Goal: Task Accomplishment & Management: Use online tool/utility

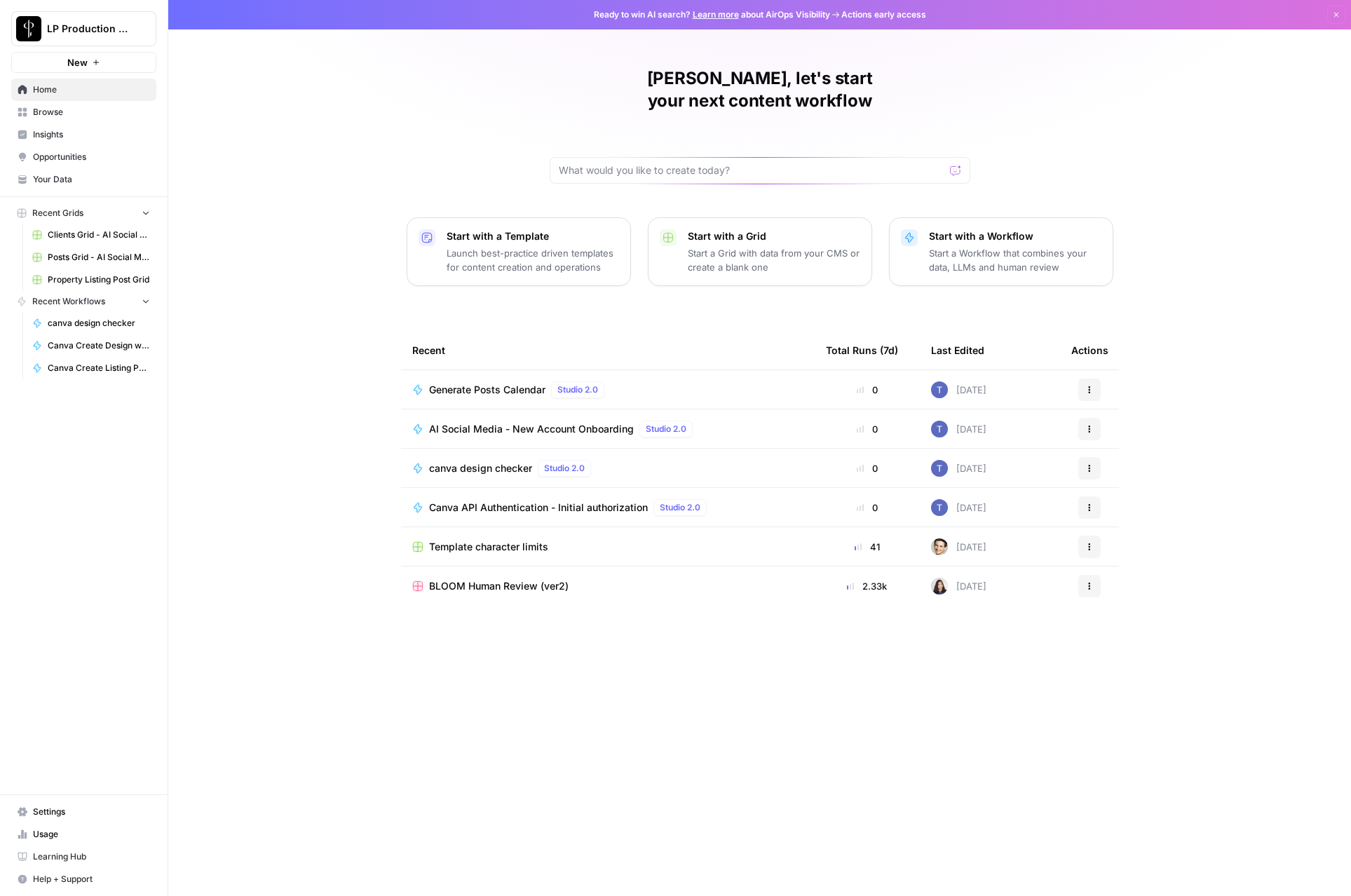
click at [67, 116] on span "Browse" at bounding box center [91, 112] width 117 height 13
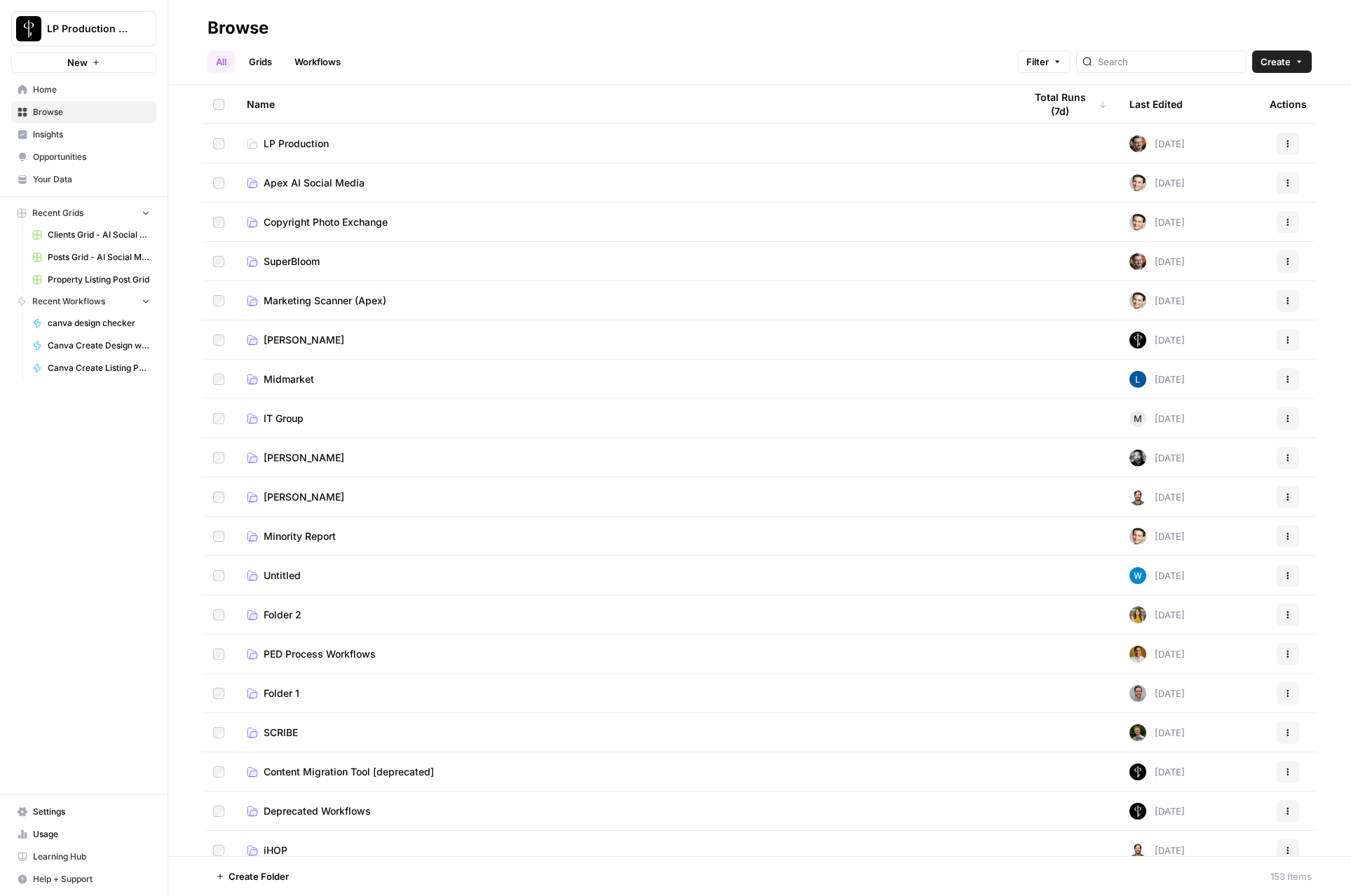
click at [262, 62] on link "Grids" at bounding box center [260, 62] width 40 height 23
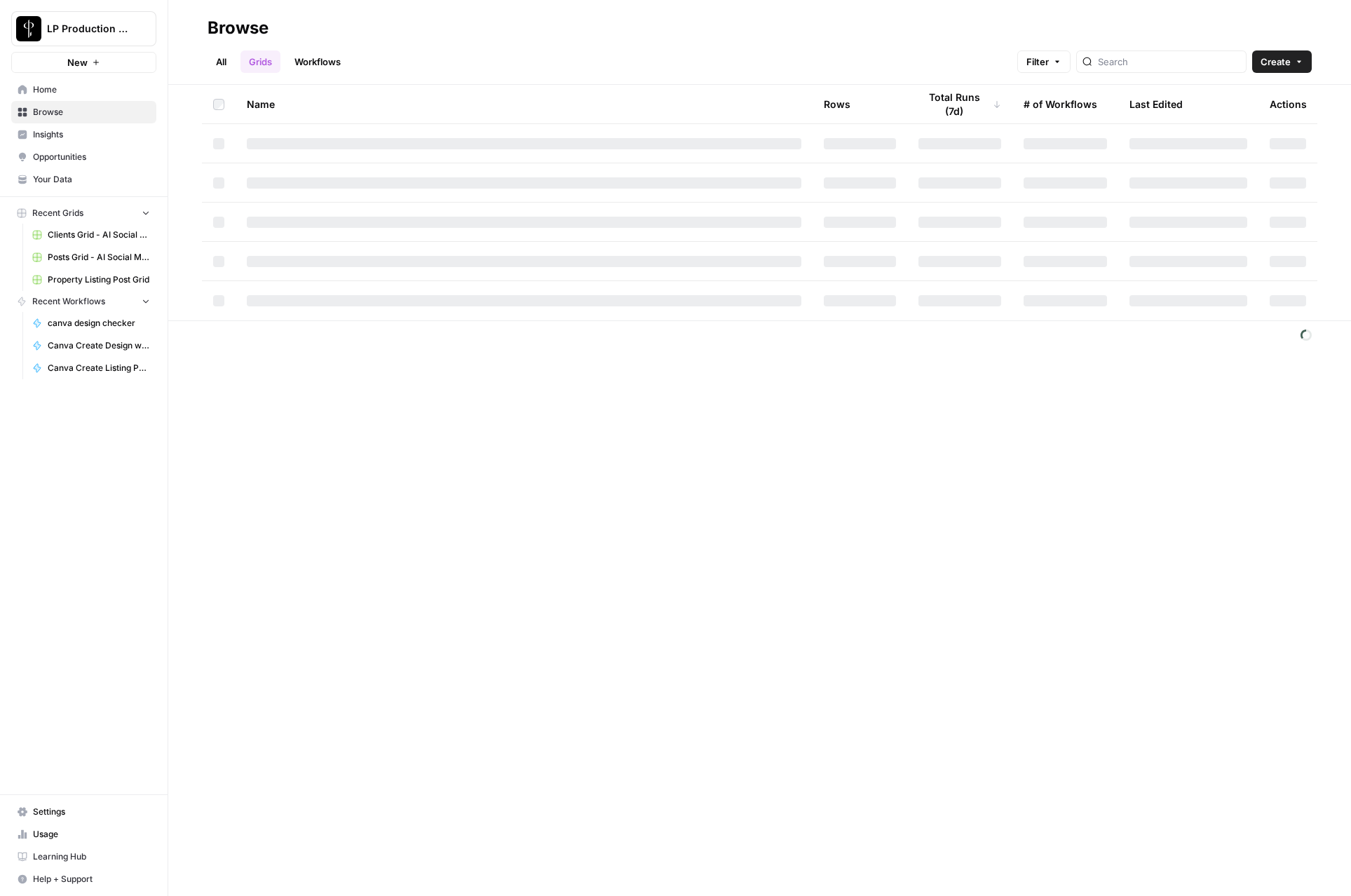
click at [224, 62] on link "All" at bounding box center [221, 62] width 27 height 23
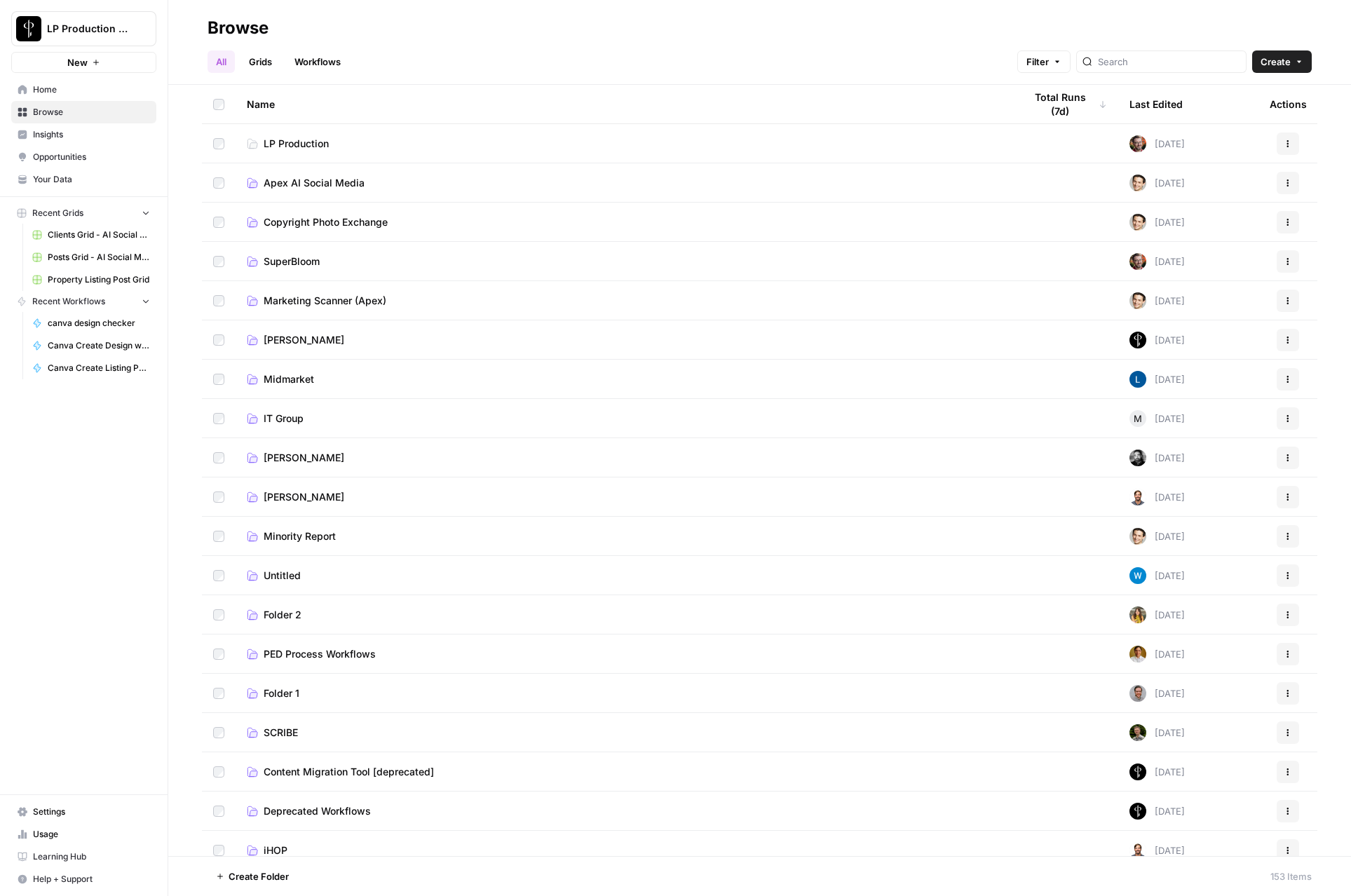
click at [291, 185] on span "Apex AI Social Media" at bounding box center [314, 183] width 101 height 14
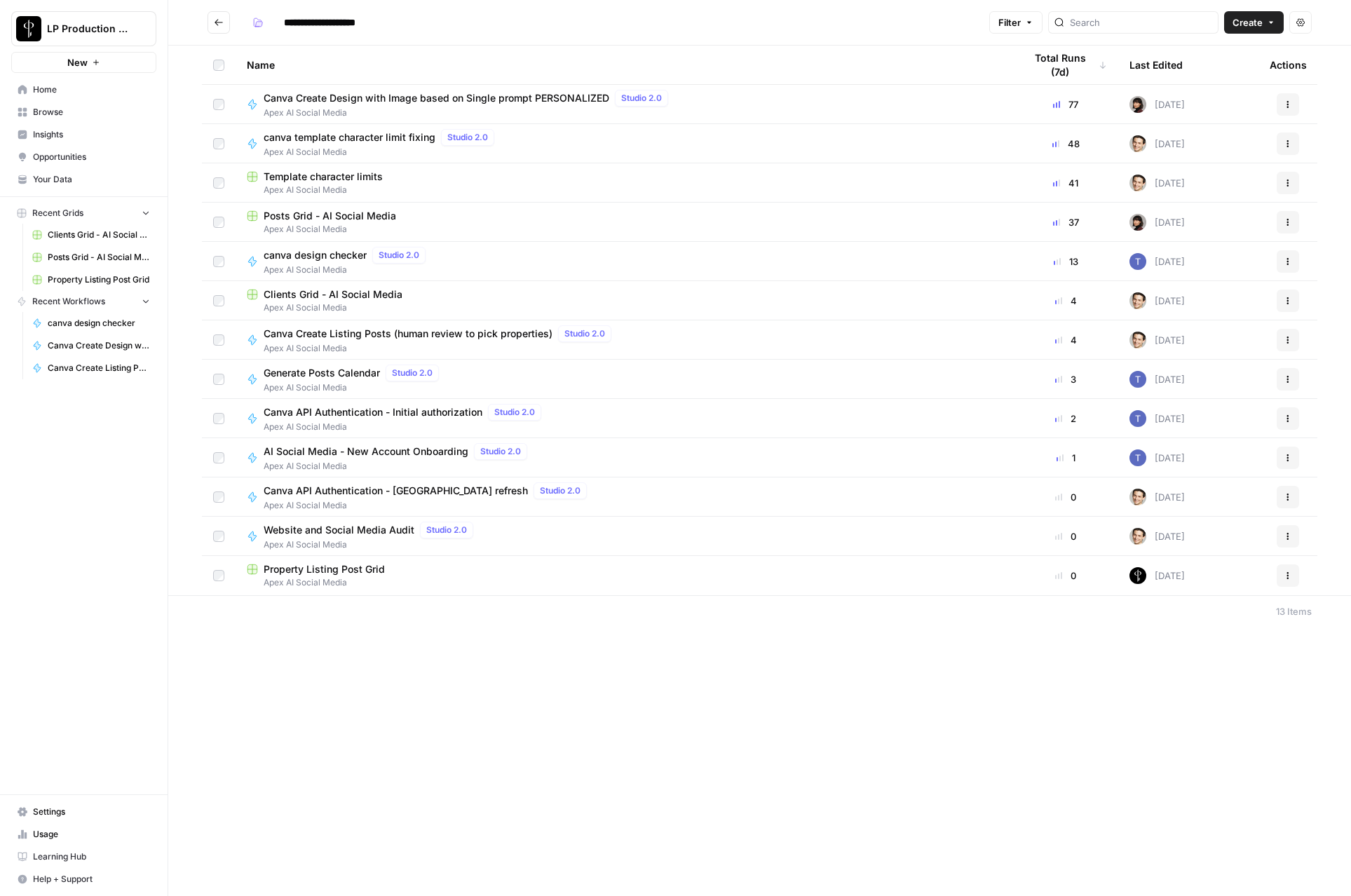
click at [318, 303] on span "Apex AI Social Media" at bounding box center [624, 308] width 755 height 13
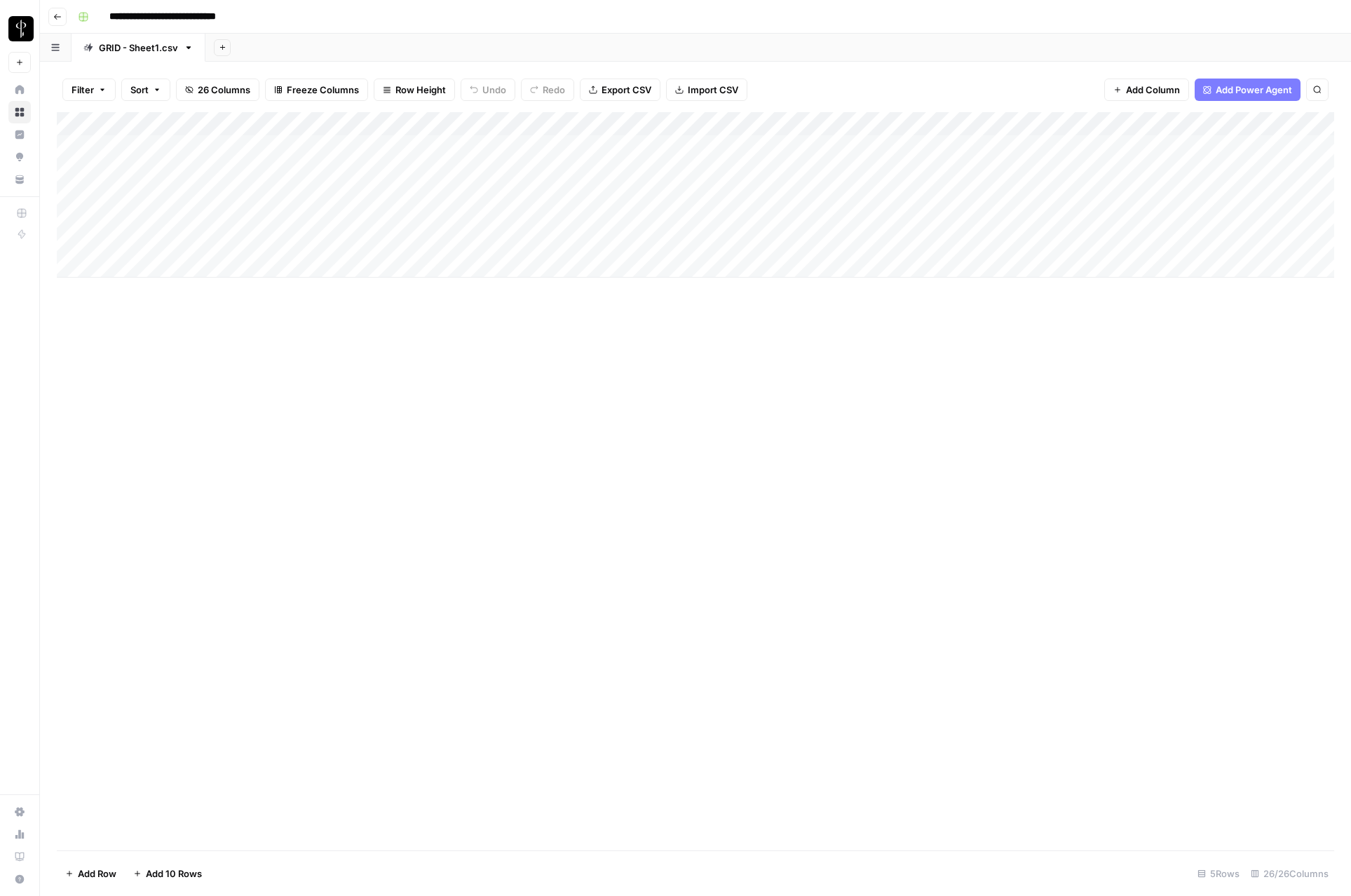
click at [305, 194] on div "Add Column" at bounding box center [696, 195] width 1277 height 166
click at [557, 193] on div "Add Column" at bounding box center [696, 195] width 1277 height 166
click at [667, 198] on div "Add Column" at bounding box center [696, 195] width 1277 height 166
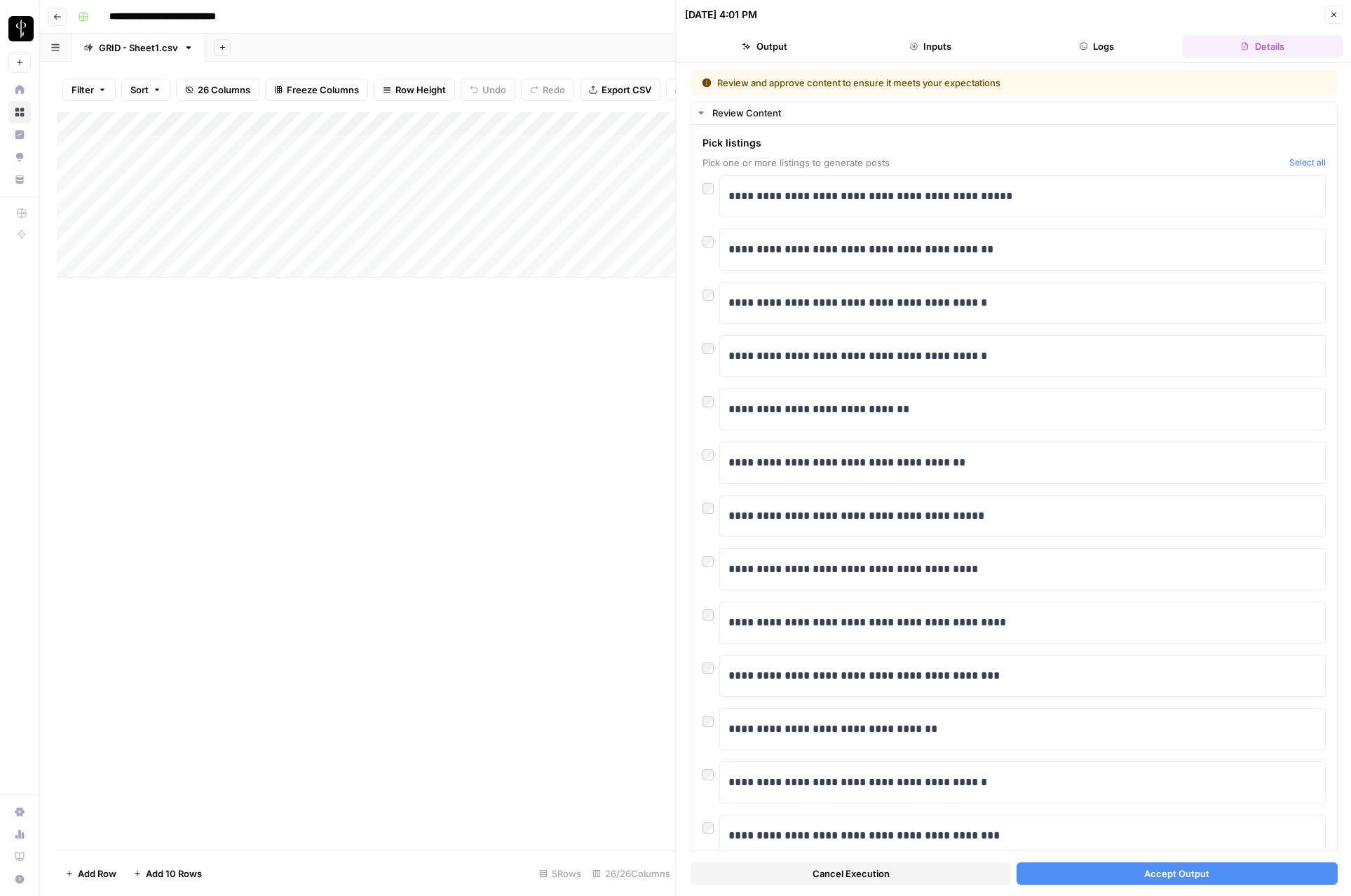
click at [706, 191] on div at bounding box center [665, 195] width 203 height 26
click at [709, 189] on div at bounding box center [665, 195] width 203 height 26
click at [801, 203] on p "**********" at bounding box center [1023, 196] width 588 height 18
click at [1225, 869] on button "Accept Output" at bounding box center [1176, 873] width 320 height 23
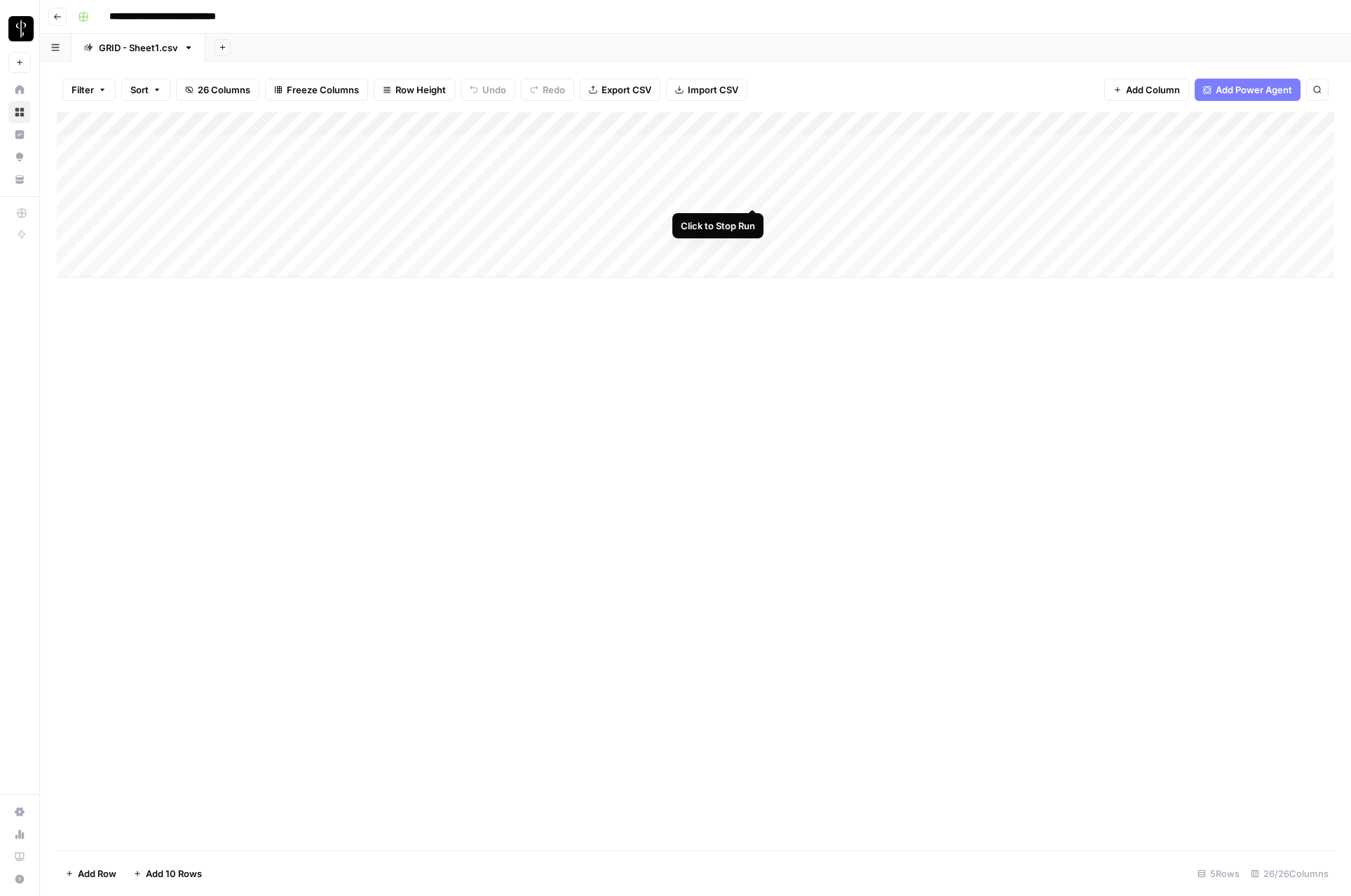
click at [756, 196] on div "Add Column" at bounding box center [696, 195] width 1277 height 166
click at [664, 195] on div "Add Column" at bounding box center [696, 195] width 1277 height 166
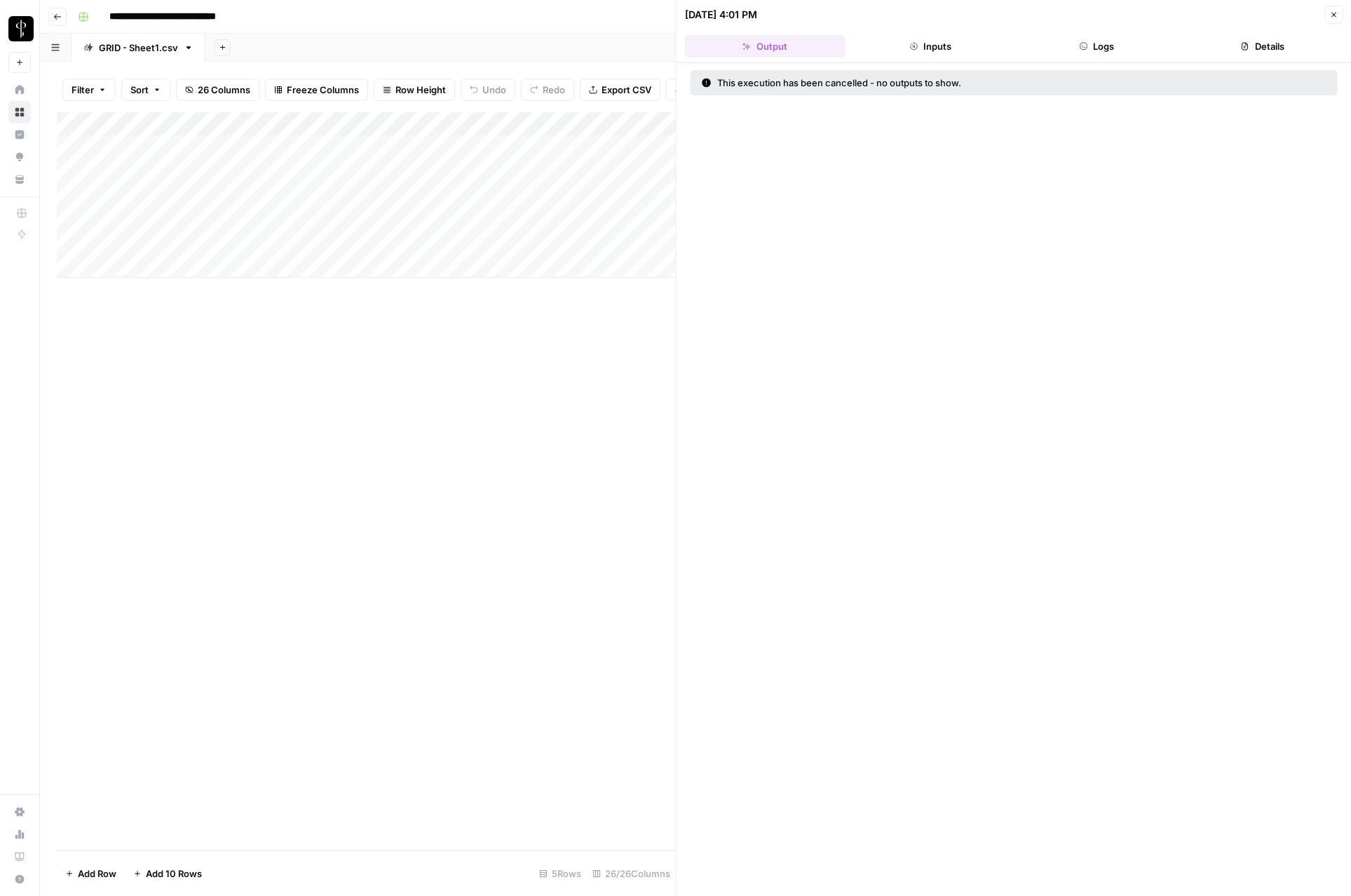
click at [1340, 17] on button "Close" at bounding box center [1334, 14] width 18 height 18
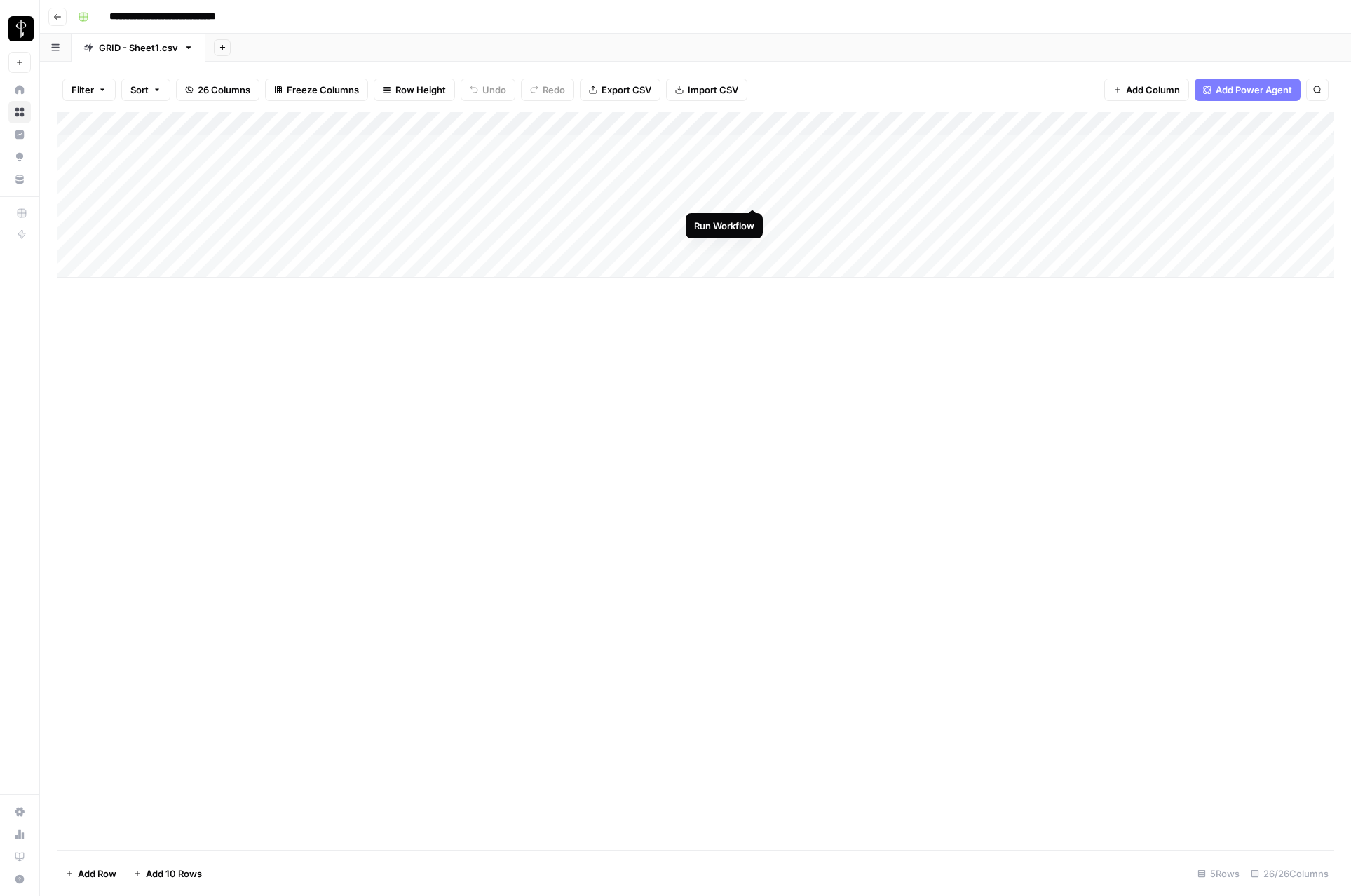
click at [750, 195] on div "Add Column" at bounding box center [696, 195] width 1277 height 166
click at [665, 194] on div "Add Column" at bounding box center [696, 195] width 1277 height 166
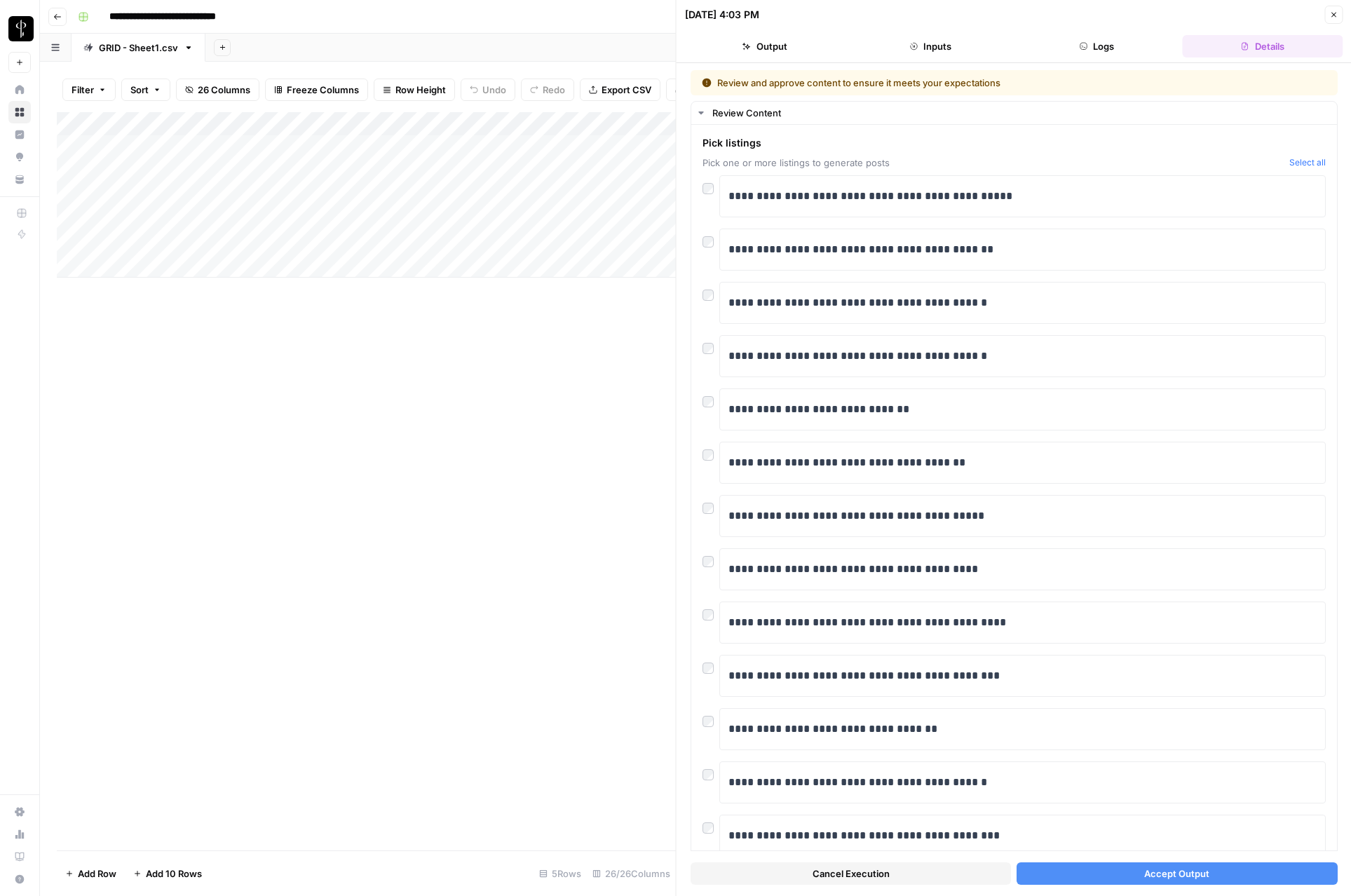
click at [709, 191] on div at bounding box center [665, 195] width 203 height 26
click at [709, 190] on div at bounding box center [665, 195] width 203 height 26
click at [706, 188] on div at bounding box center [665, 195] width 203 height 26
click at [1153, 148] on span "Pick listings" at bounding box center [993, 143] width 582 height 14
drag, startPoint x: 1153, startPoint y: 882, endPoint x: 1132, endPoint y: 869, distance: 24.7
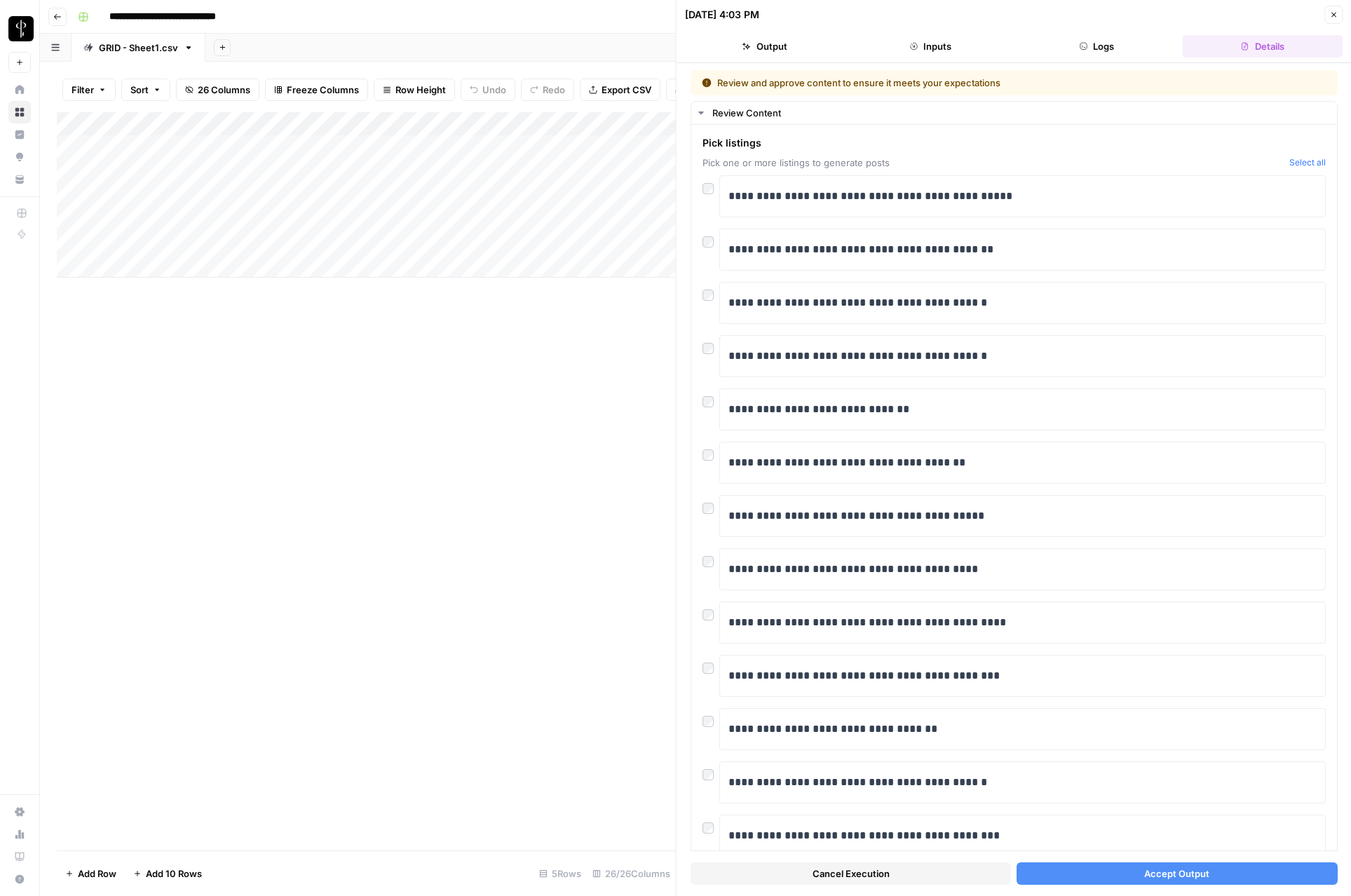
click at [1147, 877] on button "Accept Output" at bounding box center [1176, 873] width 320 height 23
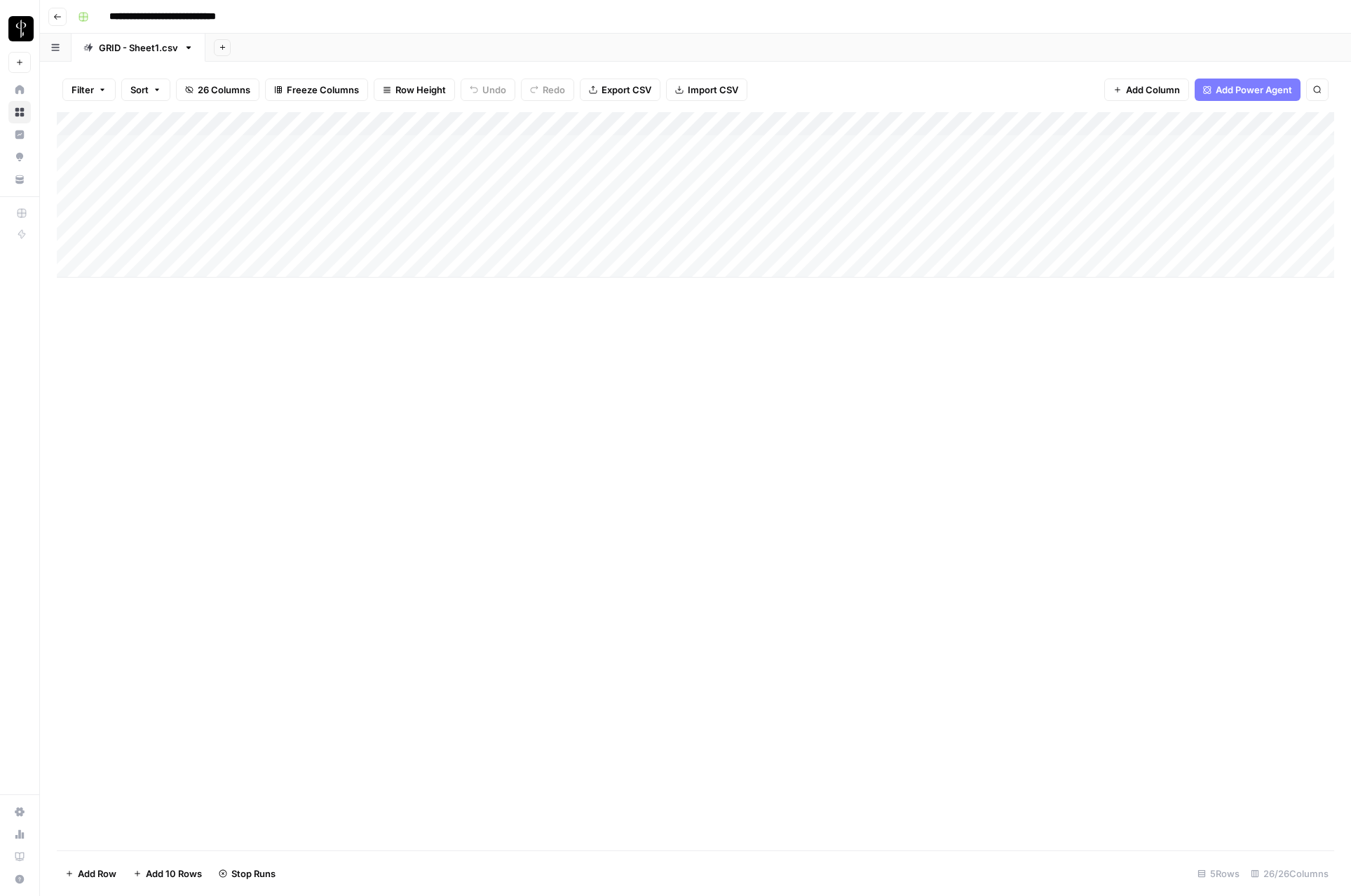
click at [312, 195] on div "Add Column" at bounding box center [696, 195] width 1277 height 166
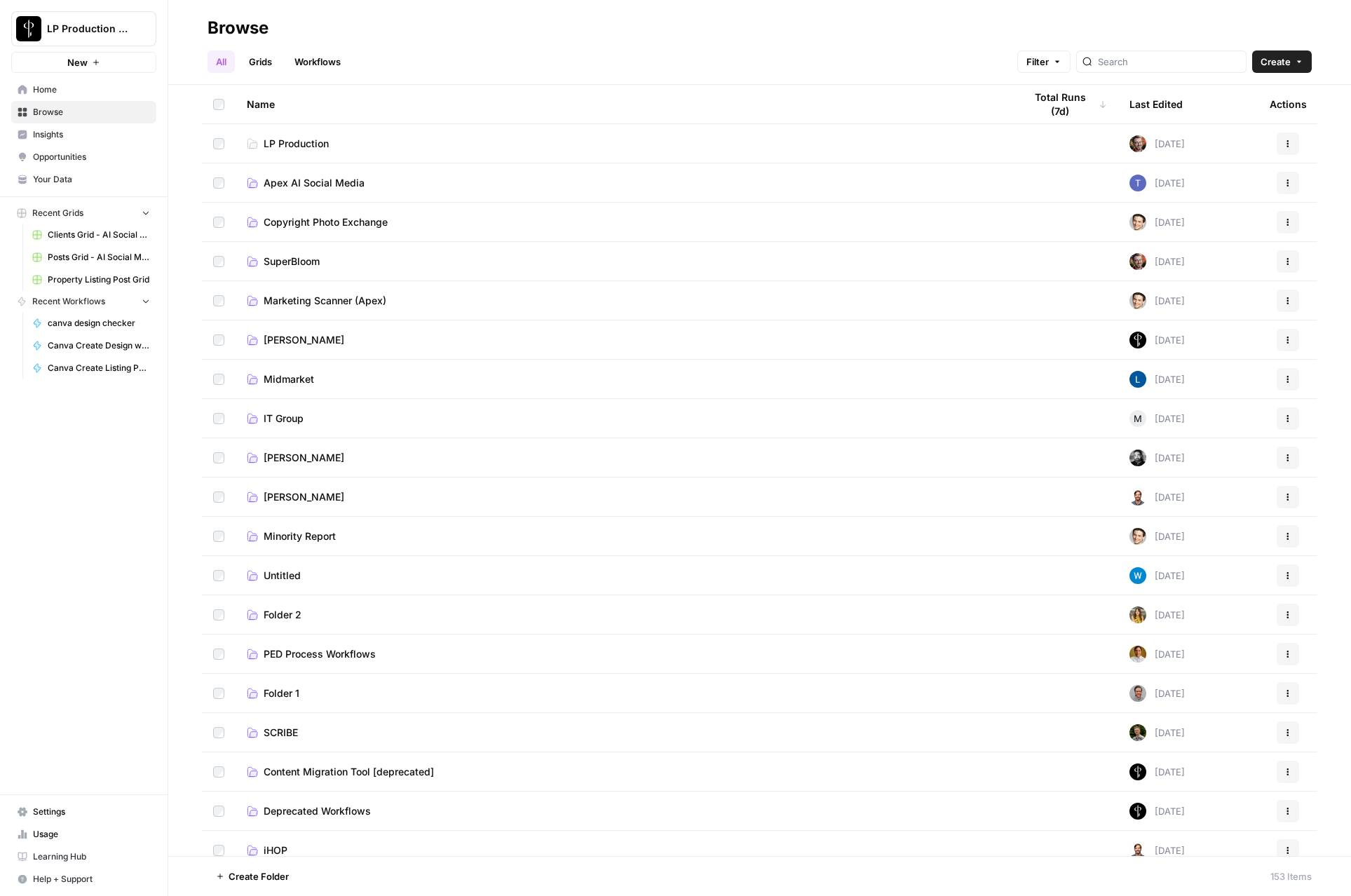
click at [316, 183] on span "Apex AI Social Media" at bounding box center [314, 183] width 101 height 14
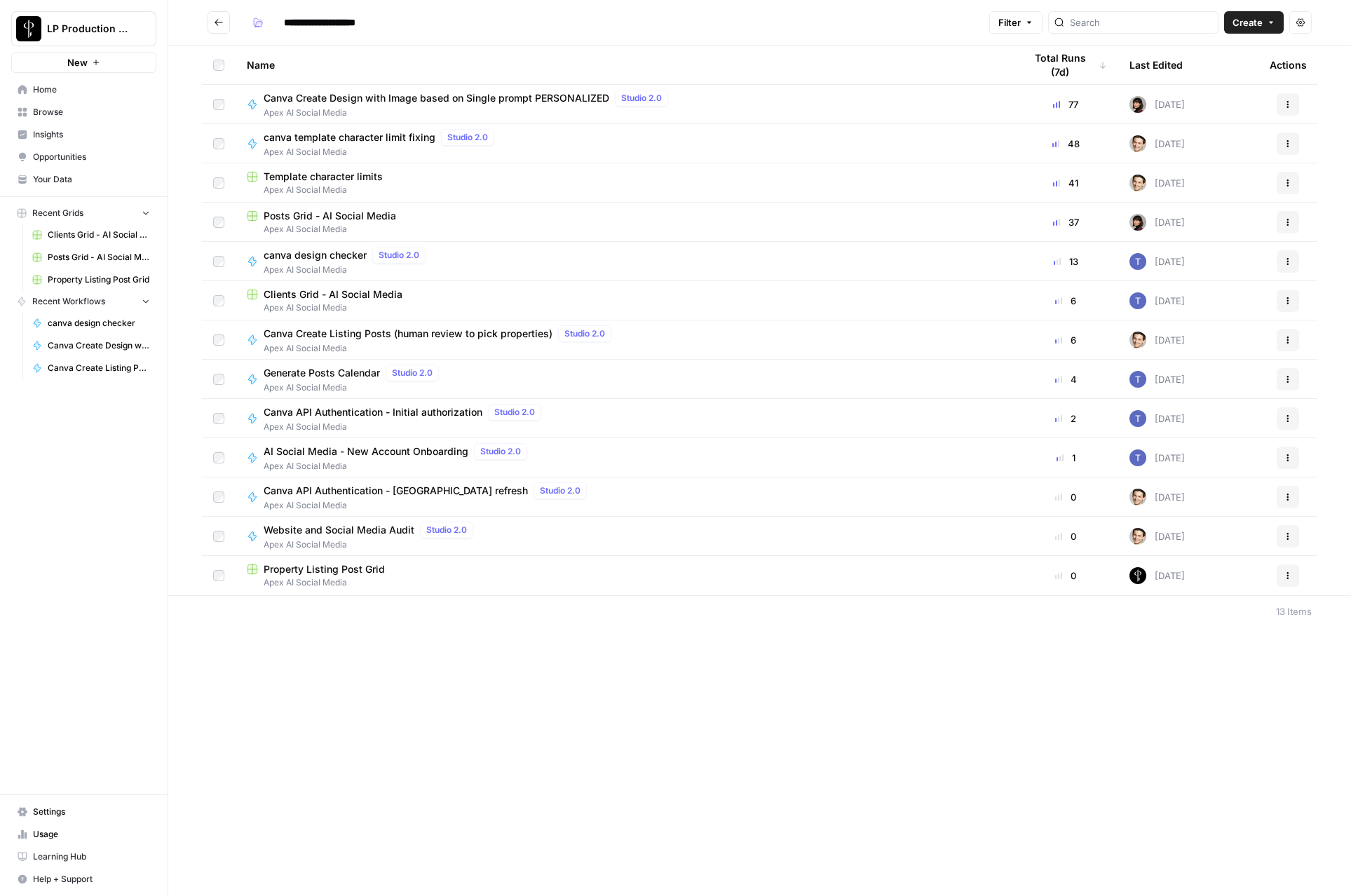
click at [321, 214] on span "Posts Grid - AI Social Media" at bounding box center [330, 216] width 132 height 14
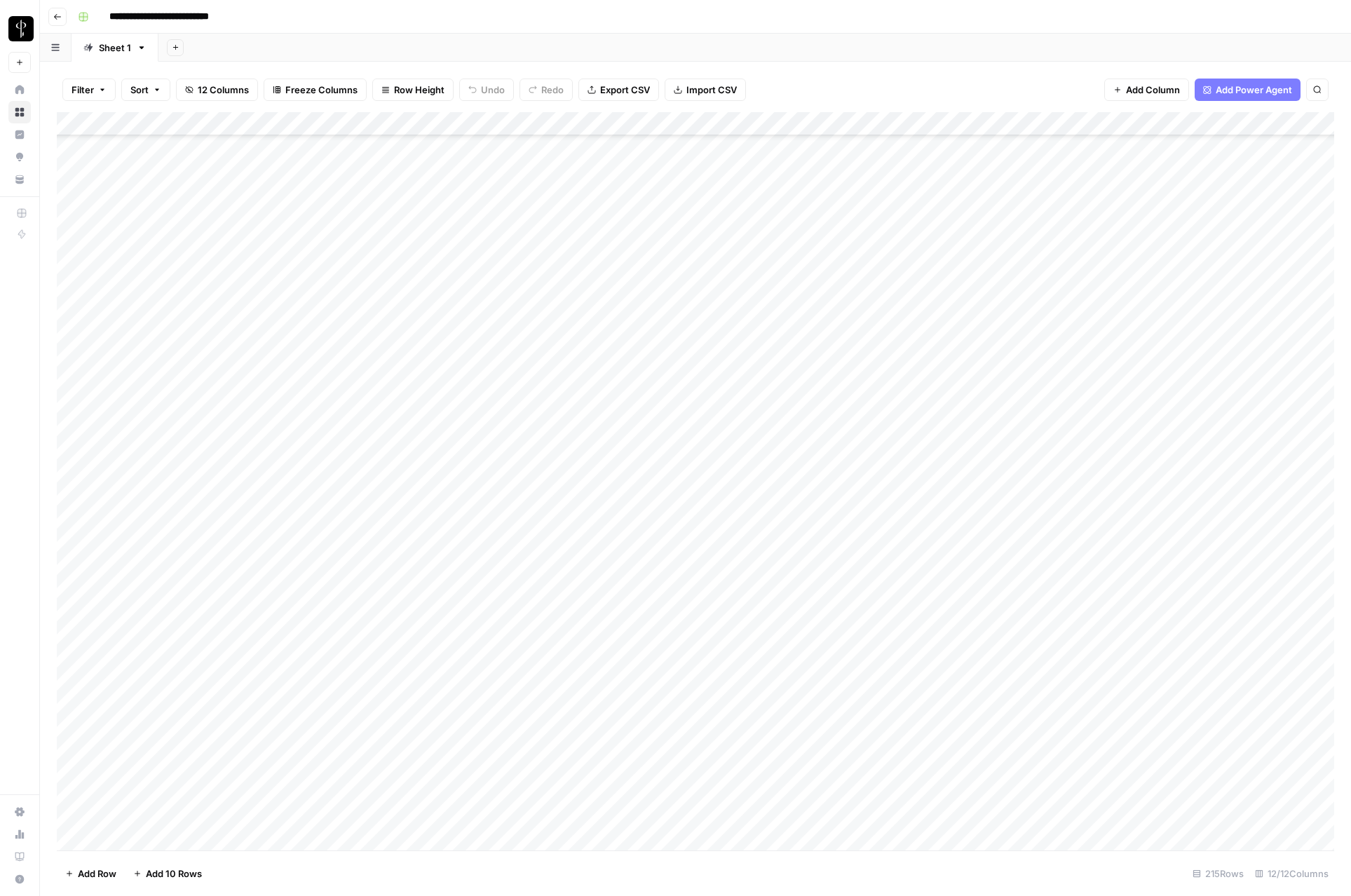
scroll to position [4432, 0]
click at [74, 816] on div "Add Column" at bounding box center [696, 481] width 1277 height 738
click at [75, 602] on div "Add Column" at bounding box center [696, 481] width 1277 height 738
click at [983, 122] on div "Add Column" at bounding box center [696, 481] width 1277 height 738
click at [1029, 207] on span "Selected Rows (10)" at bounding box center [1032, 206] width 88 height 14
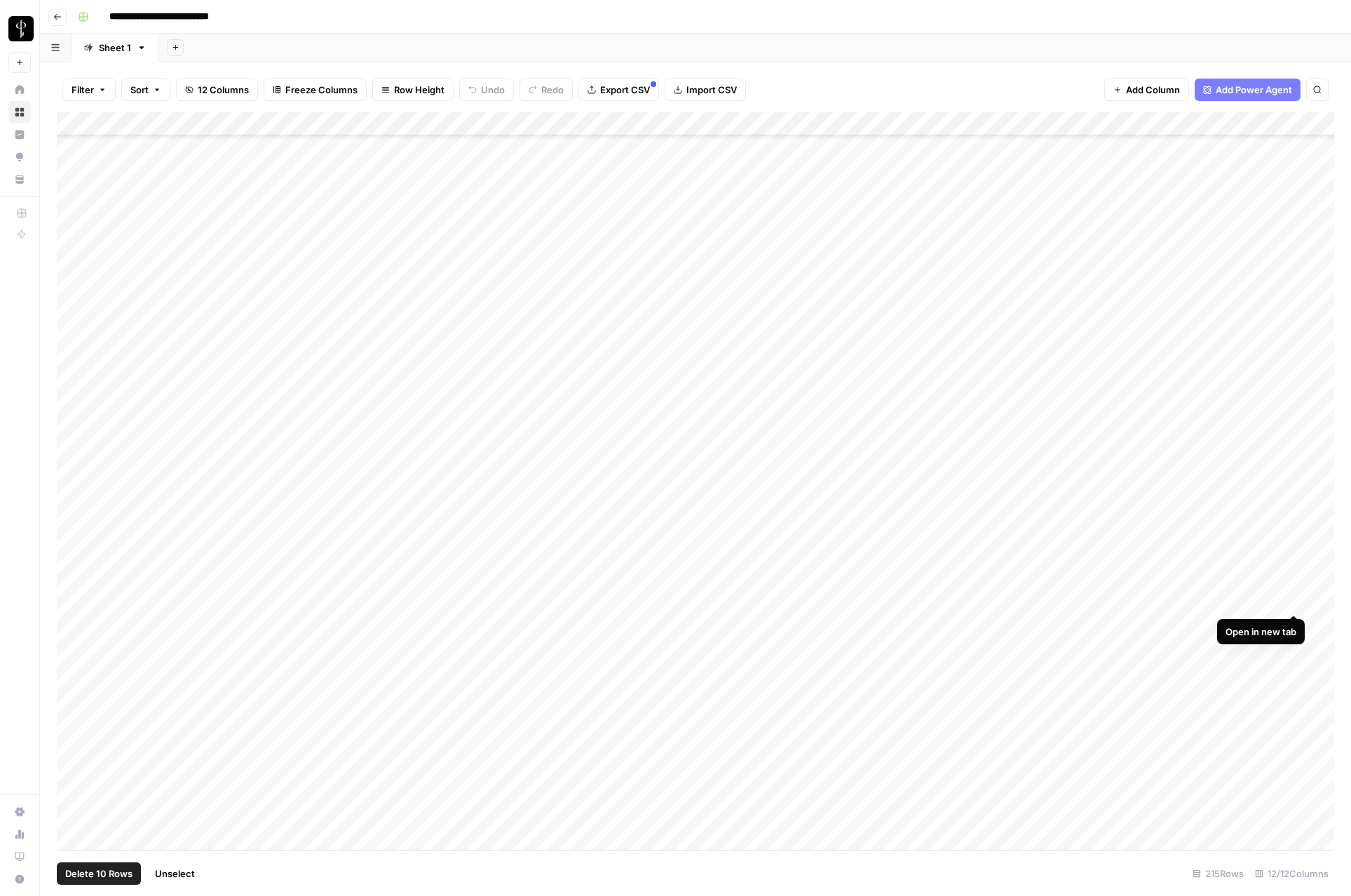
click at [1292, 600] on div "Add Column" at bounding box center [696, 481] width 1277 height 738
click at [1297, 626] on div "Add Column" at bounding box center [696, 481] width 1277 height 738
